Goal: Information Seeking & Learning: Understand process/instructions

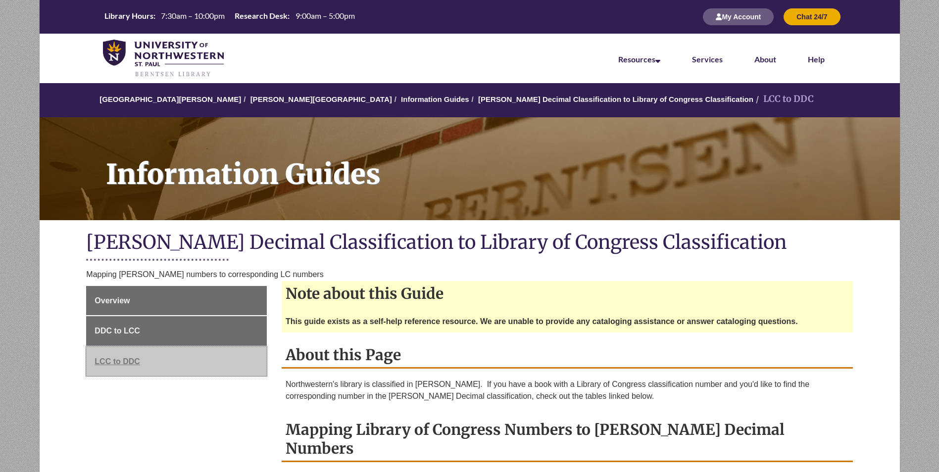
click at [125, 361] on span "LCC to DDC" at bounding box center [118, 361] width 46 height 8
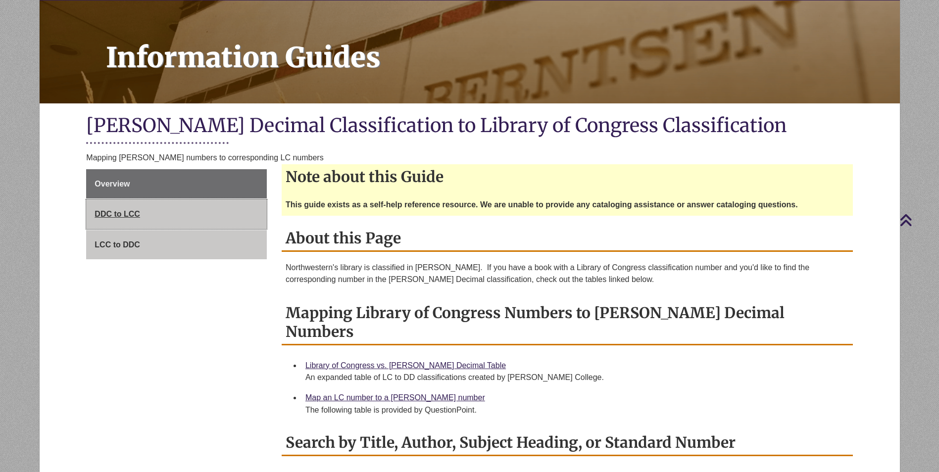
scroll to position [99, 0]
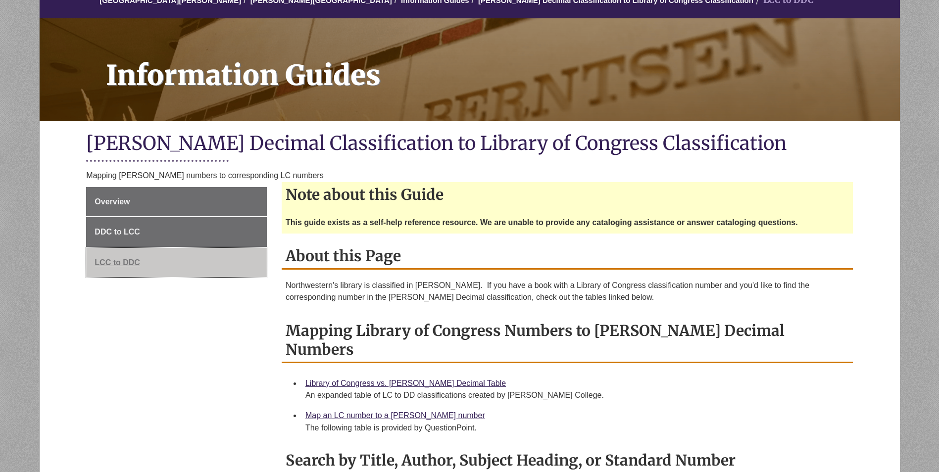
click at [133, 254] on link "LCC to DDC" at bounding box center [176, 263] width 181 height 30
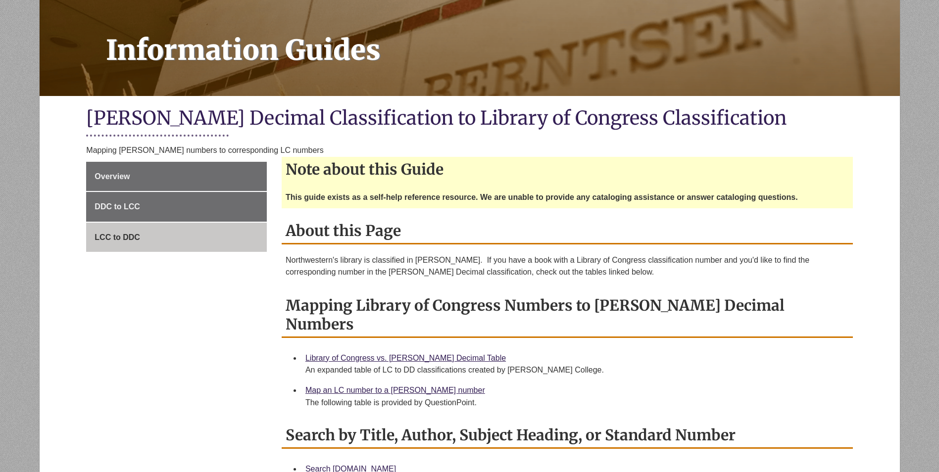
scroll to position [148, 0]
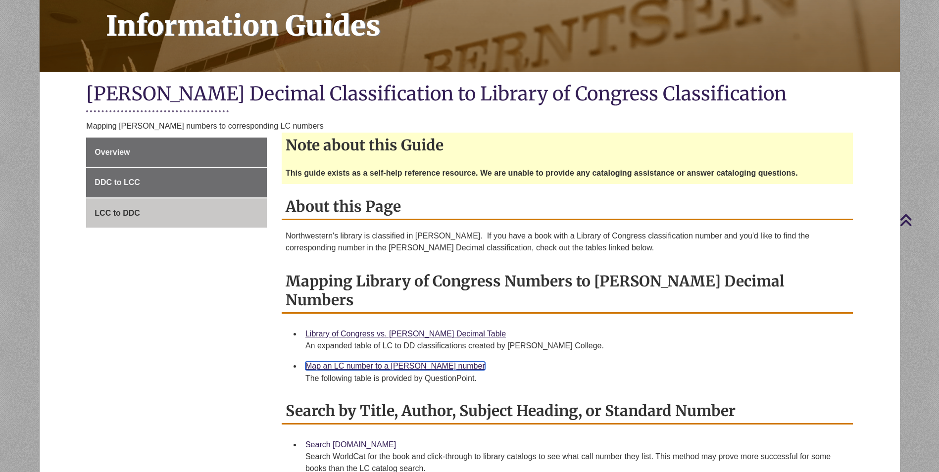
click at [349, 362] on link "Map an LC number to a [PERSON_NAME] number" at bounding box center [395, 366] width 180 height 8
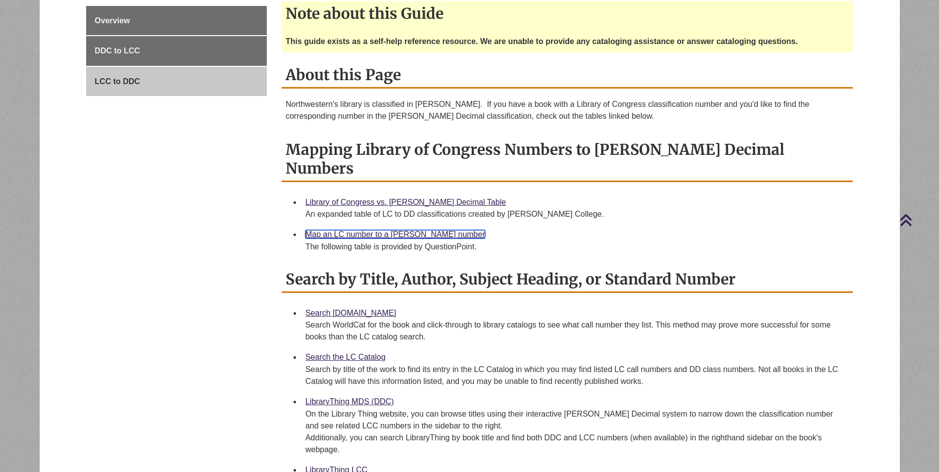
scroll to position [297, 0]
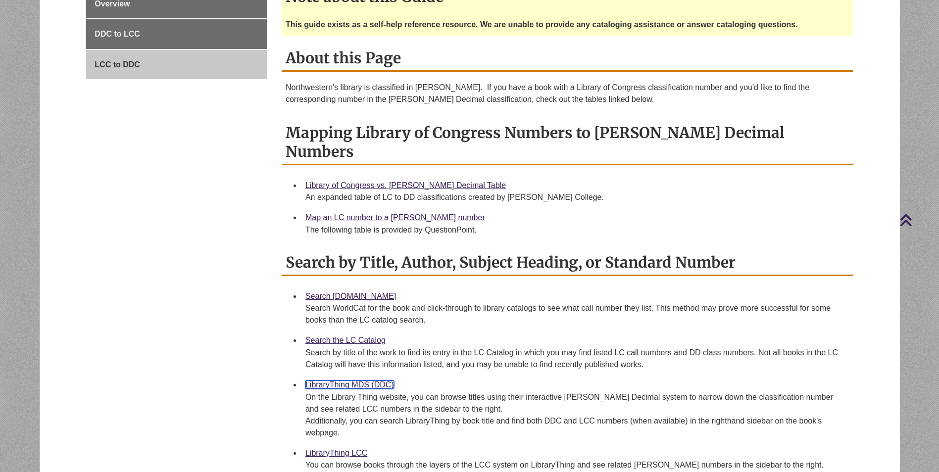
click at [346, 381] on link "LibraryThing MDS (DDC)" at bounding box center [349, 385] width 89 height 8
